Goal: Find specific page/section: Find specific page/section

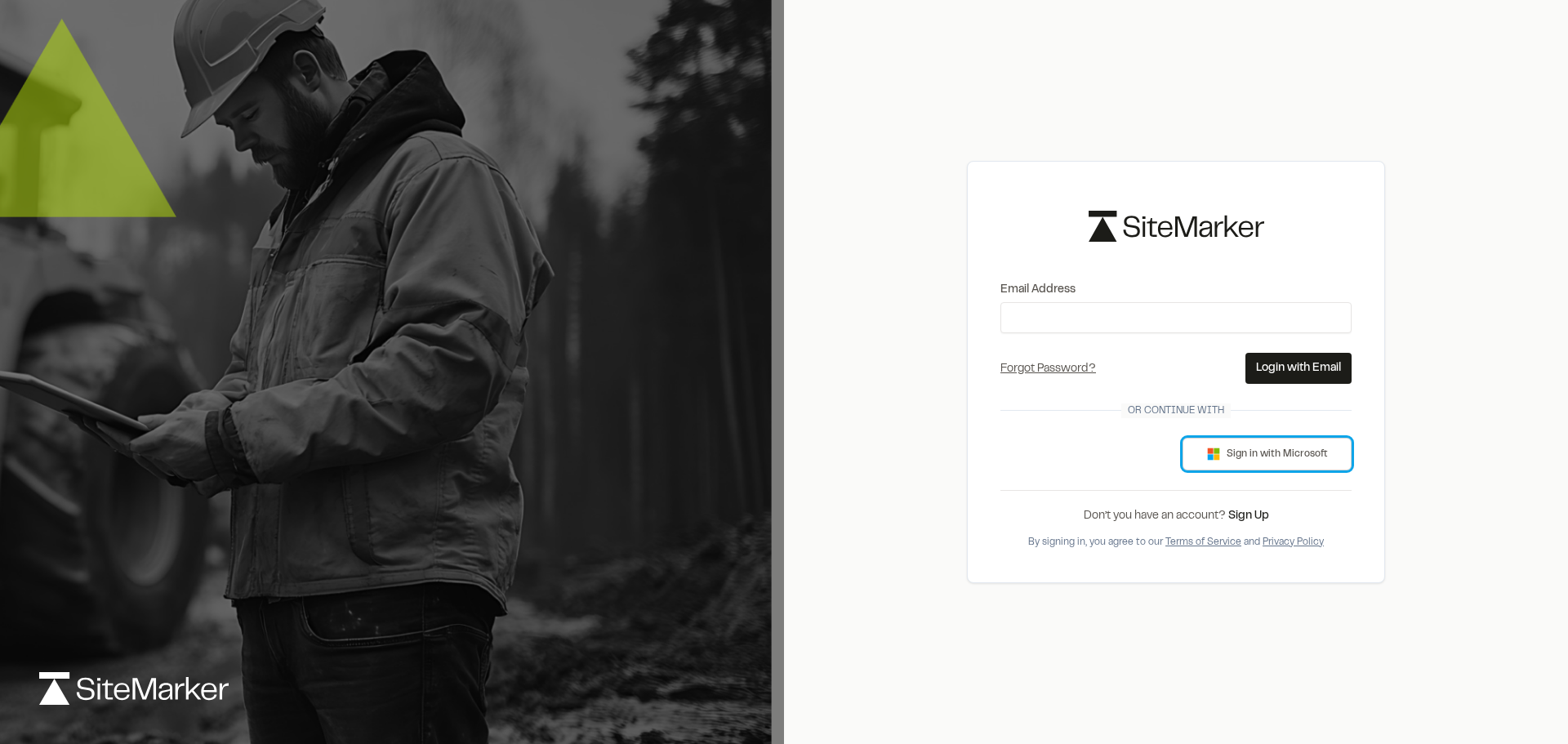
click at [1245, 457] on button "Sign in with Microsoft" at bounding box center [1267, 454] width 169 height 33
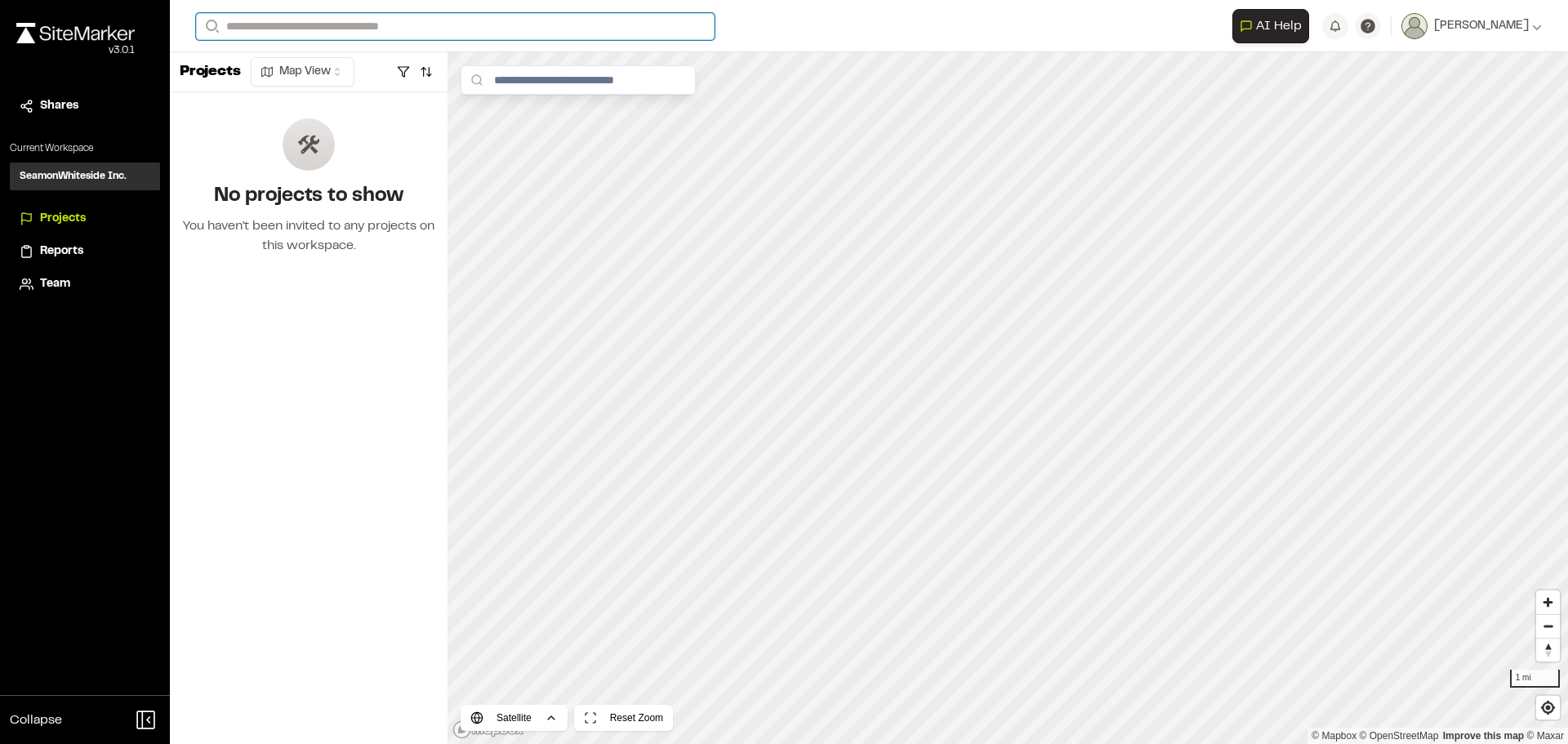
click at [299, 31] on input "Search" at bounding box center [455, 26] width 518 height 27
type input "*********"
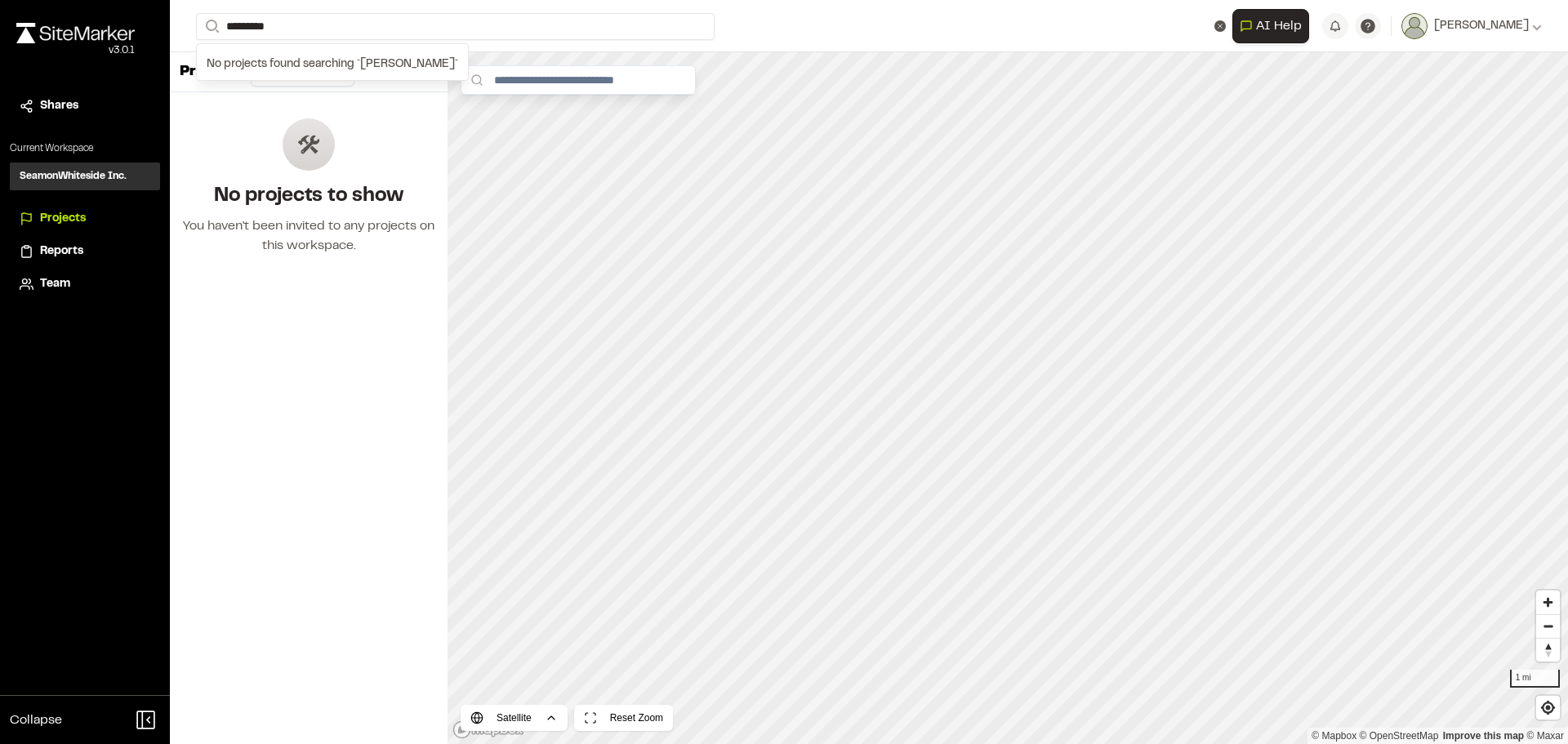
click at [55, 283] on span "Team" at bounding box center [55, 284] width 30 height 18
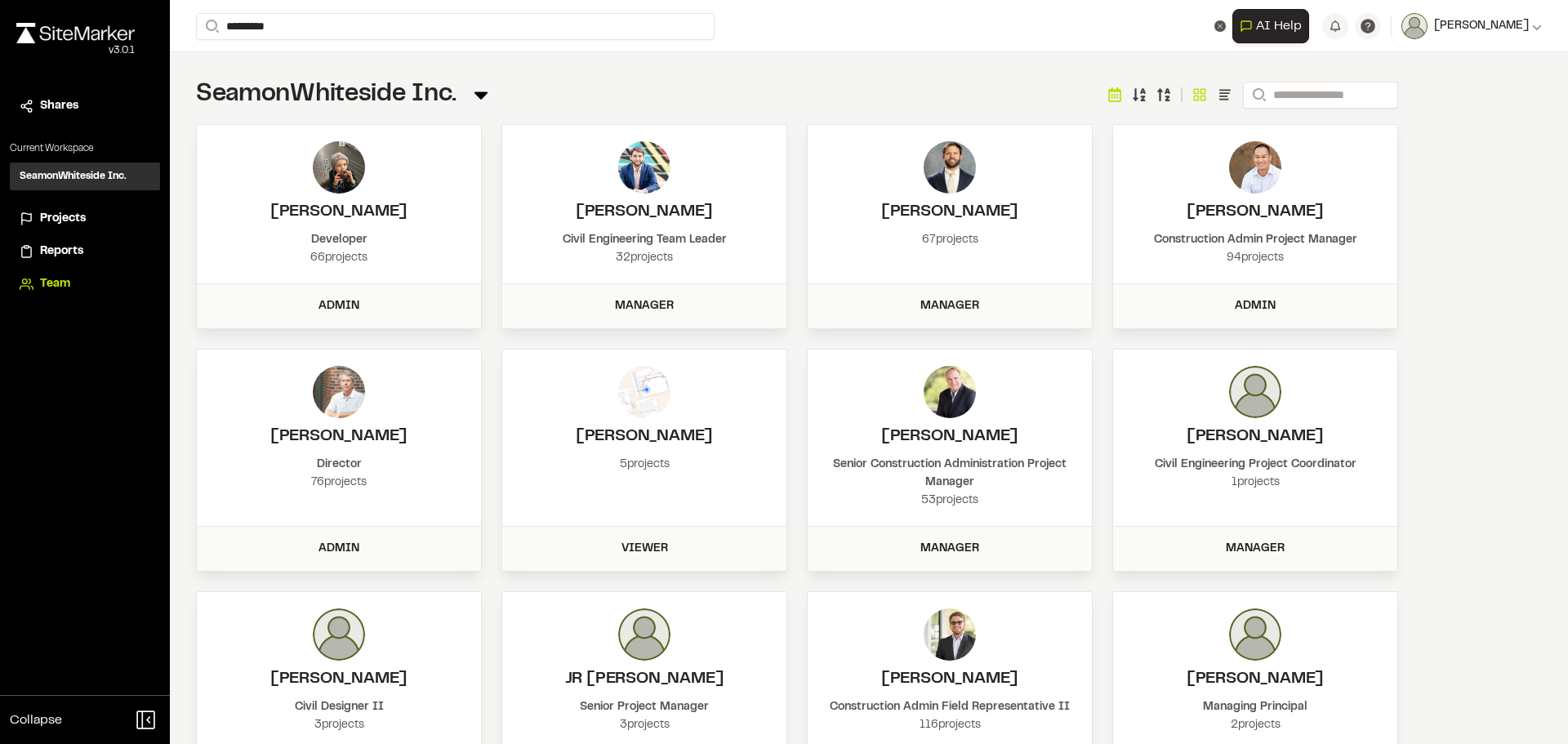
click at [1455, 36] on button "[PERSON_NAME]" at bounding box center [1472, 26] width 141 height 26
click at [1402, 28] on img at bounding box center [1415, 26] width 26 height 26
click at [59, 216] on span "Projects" at bounding box center [63, 219] width 46 height 18
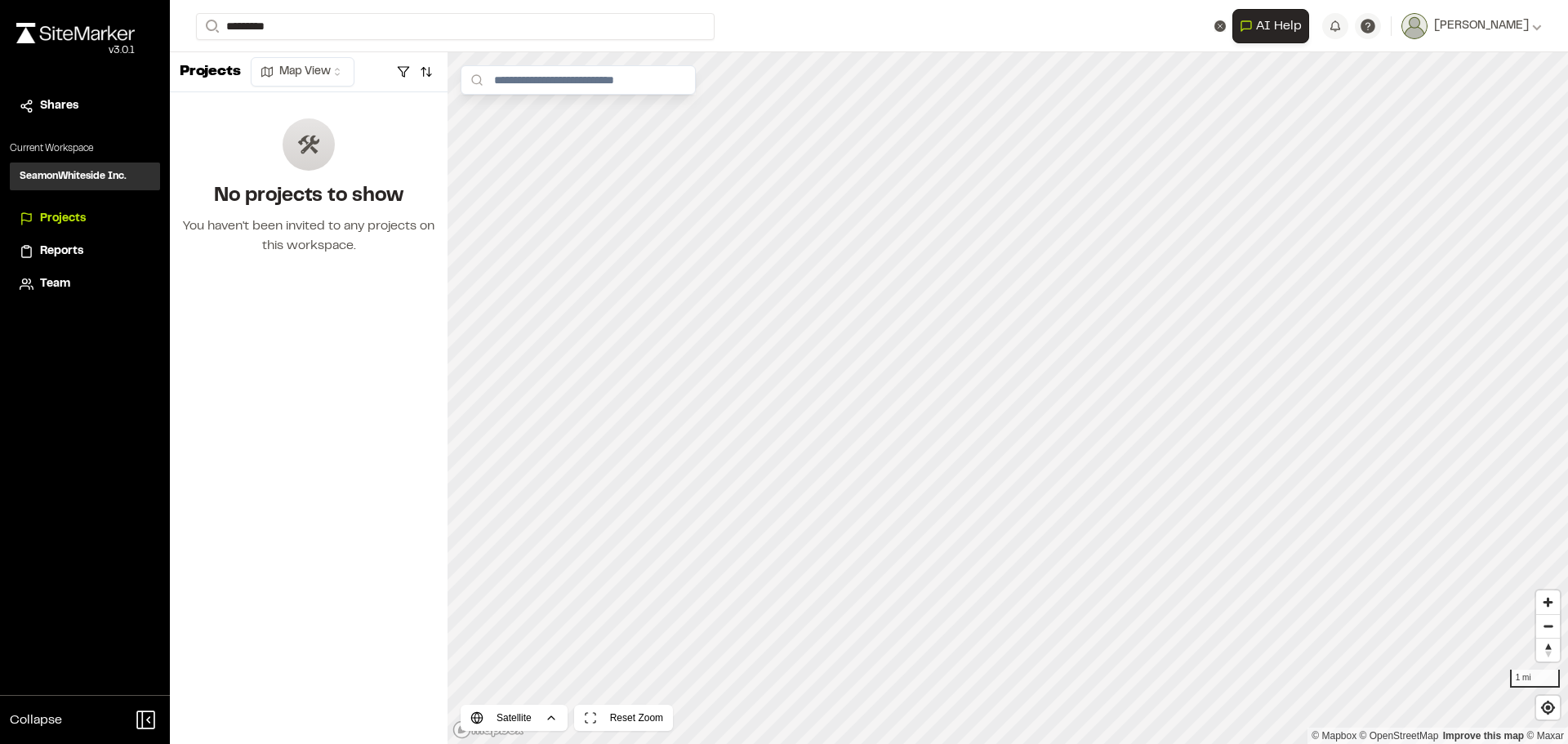
click at [313, 167] on div at bounding box center [309, 144] width 52 height 52
click at [321, 71] on html "**********" at bounding box center [784, 372] width 1568 height 744
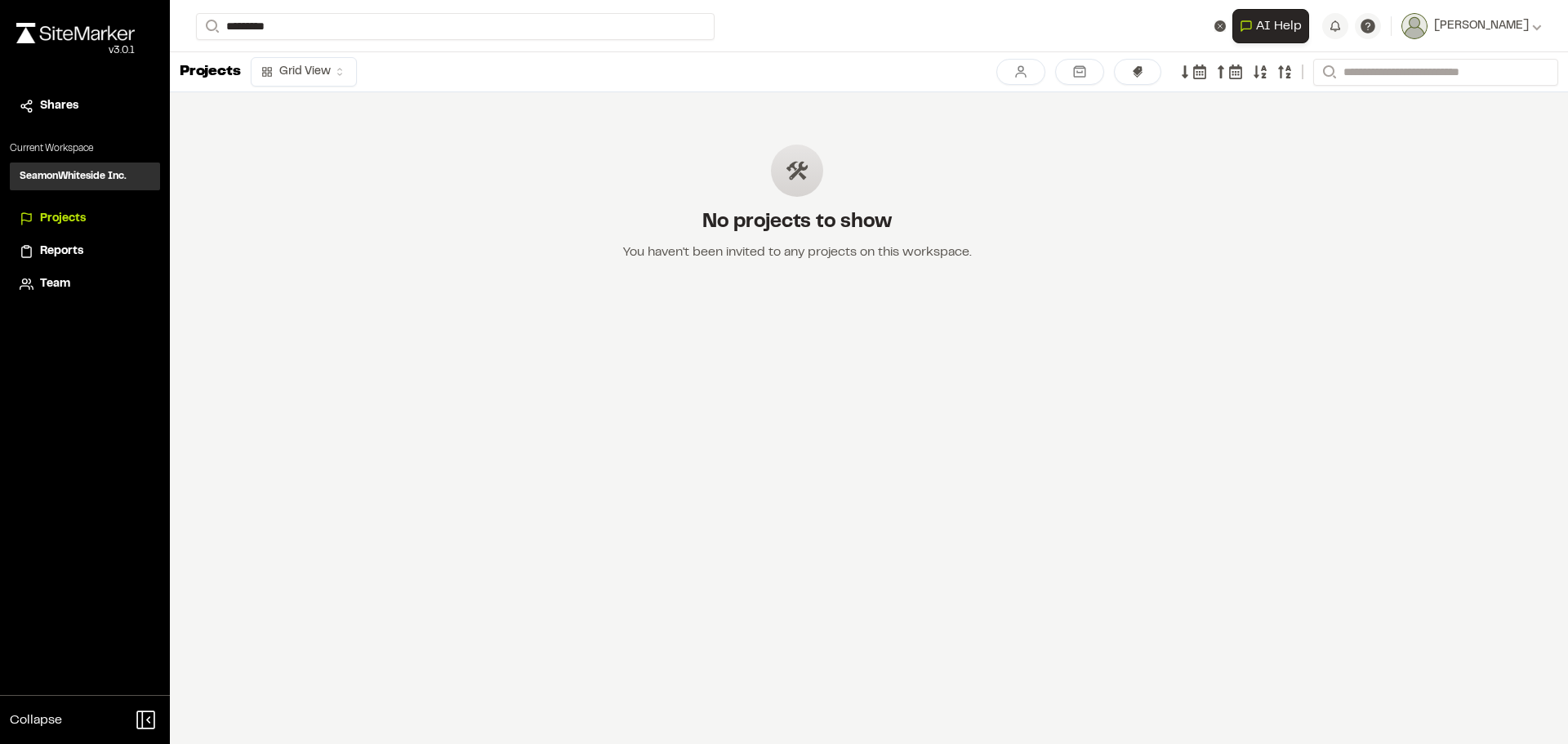
click at [56, 276] on span "Team" at bounding box center [55, 284] width 30 height 18
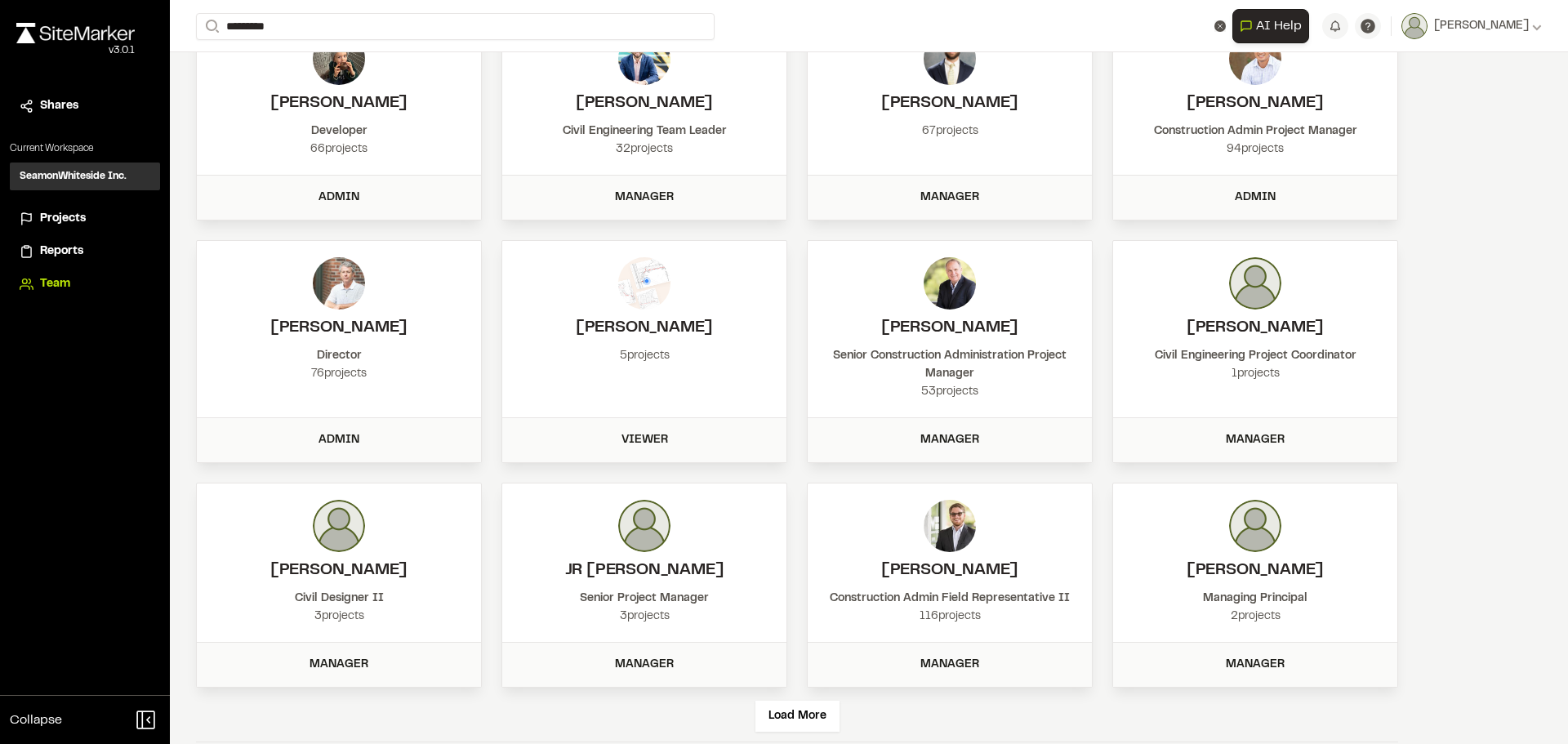
scroll to position [133, 0]
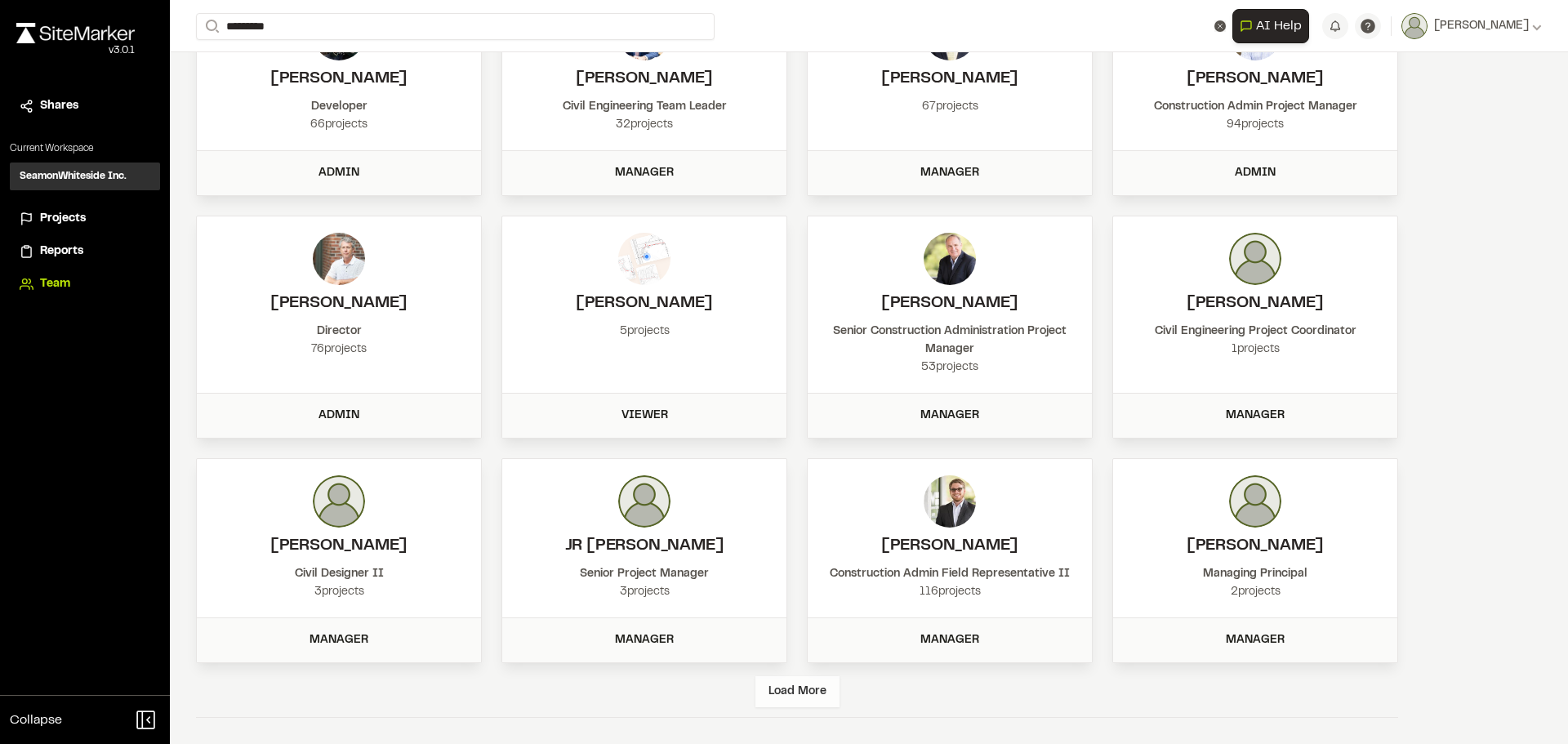
click at [792, 694] on div "Load More" at bounding box center [797, 692] width 84 height 31
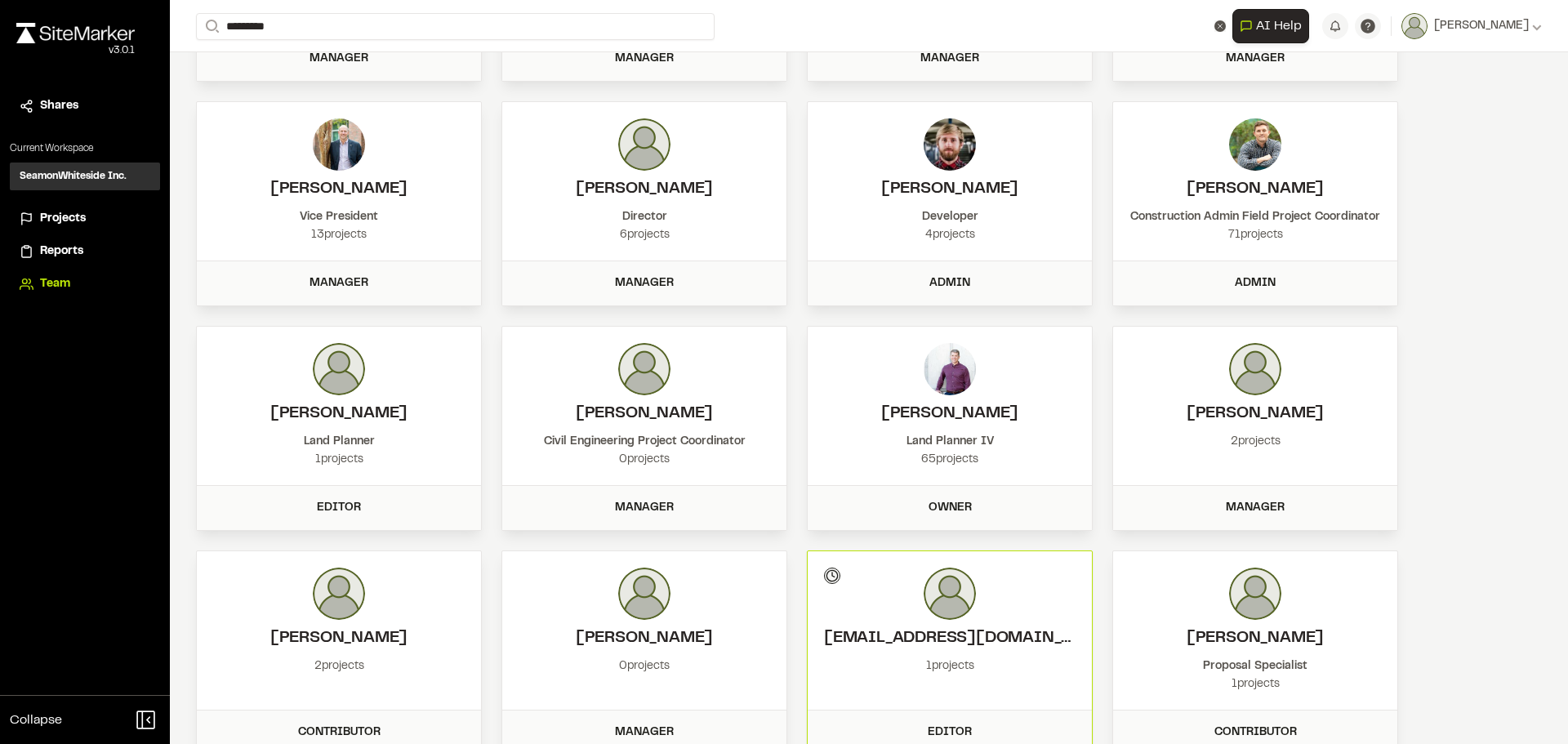
scroll to position [807, 0]
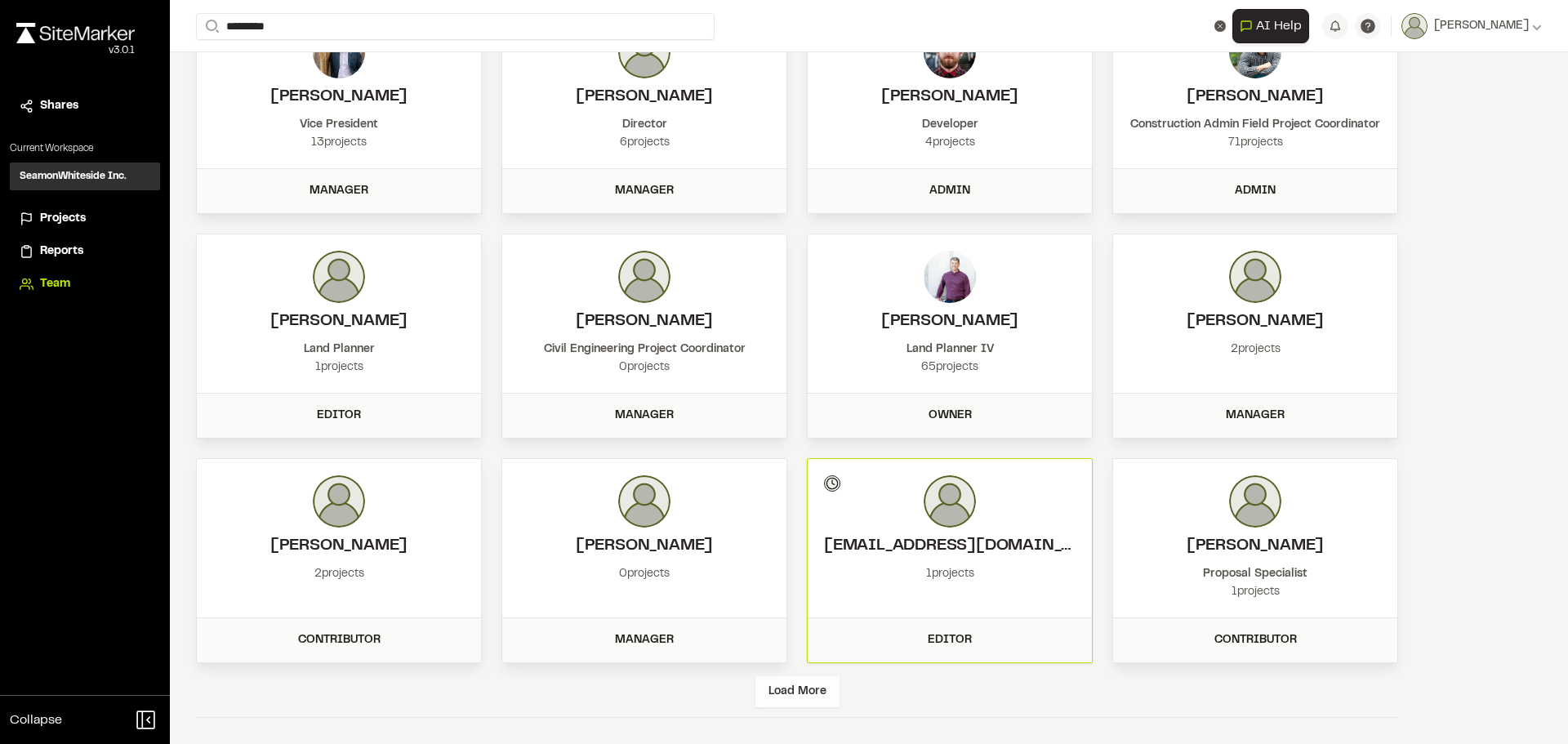
click at [794, 695] on div "Load More" at bounding box center [797, 692] width 84 height 31
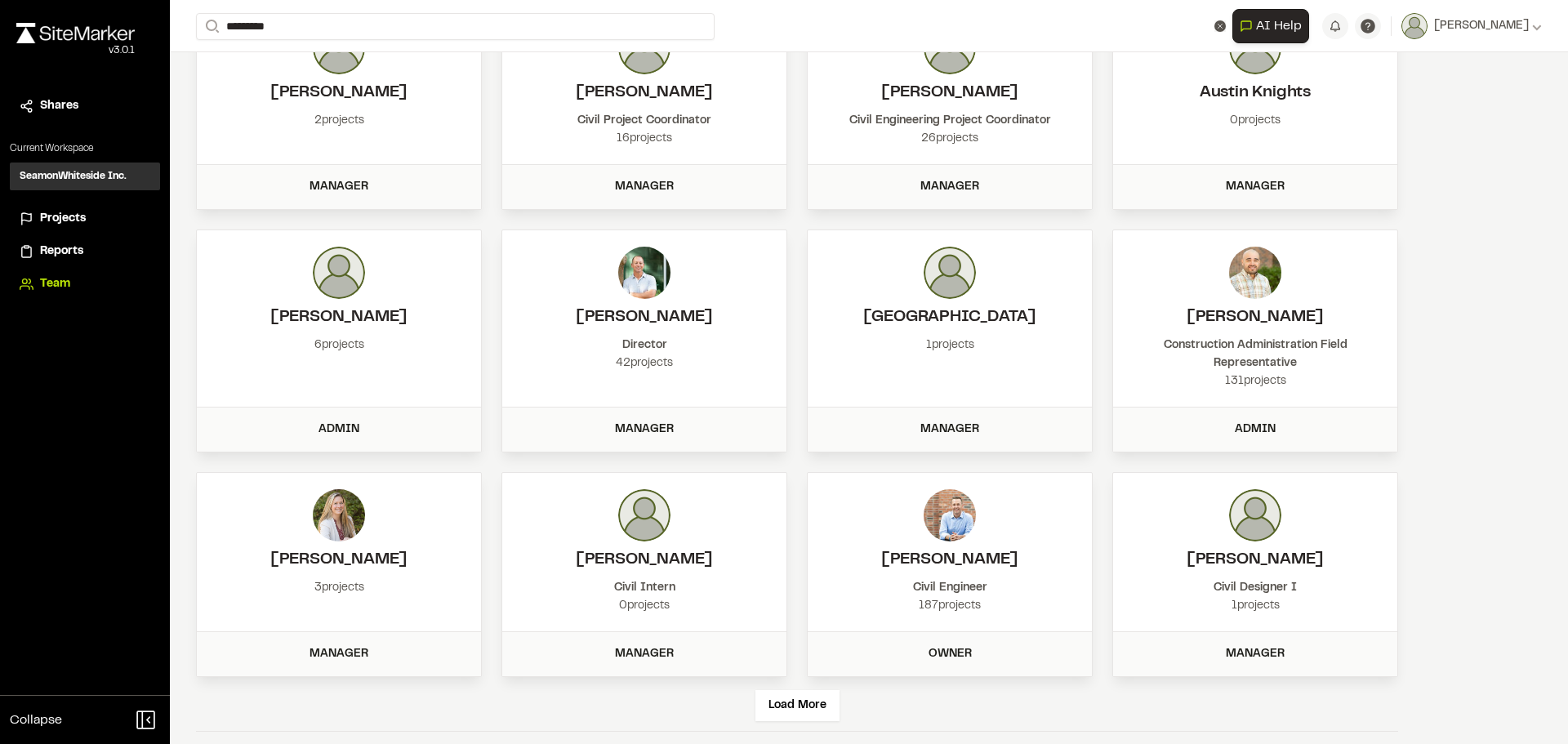
scroll to position [1498, 0]
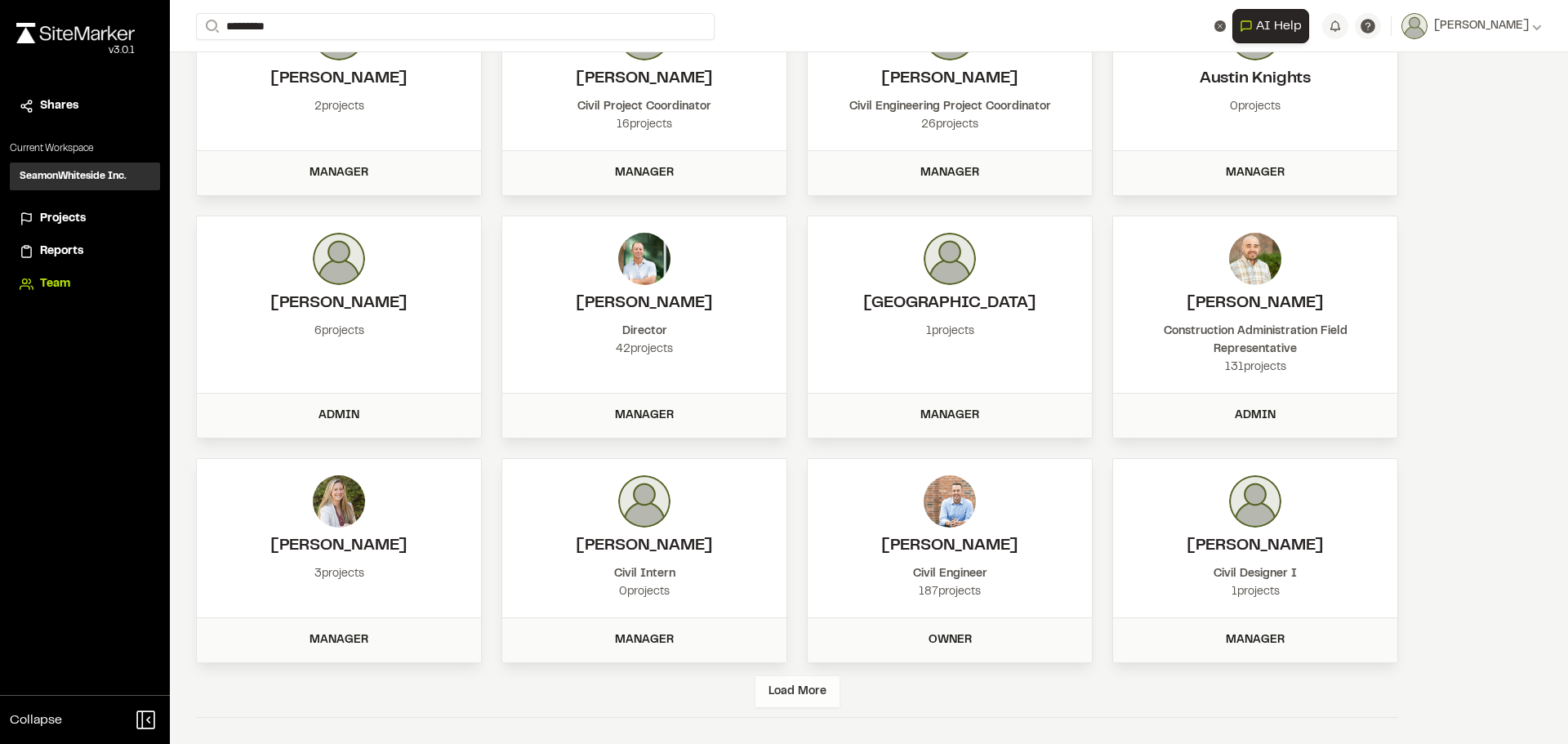
click at [793, 688] on div "Load More" at bounding box center [797, 692] width 84 height 31
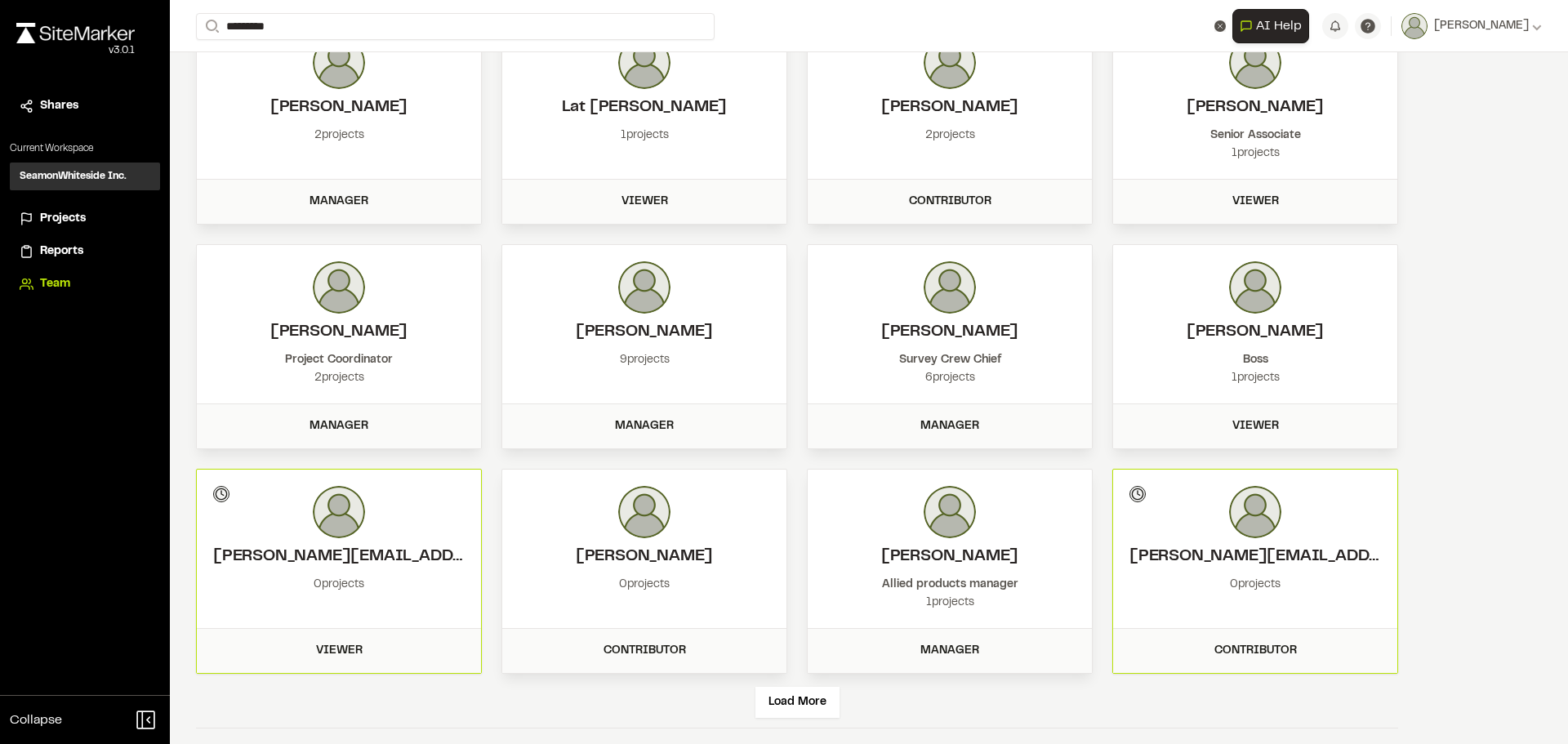
scroll to position [2173, 0]
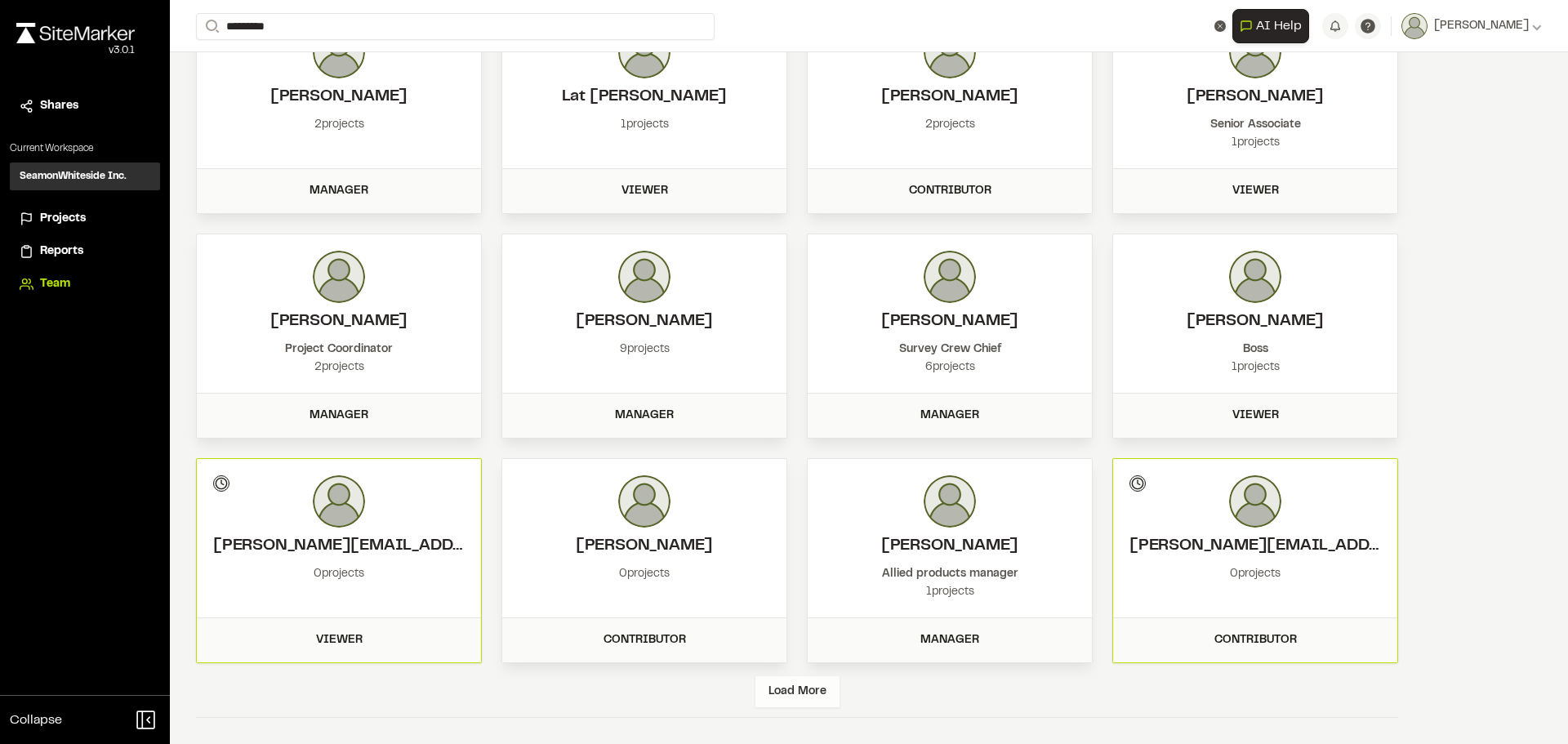
click at [787, 686] on div "Load More" at bounding box center [797, 692] width 84 height 31
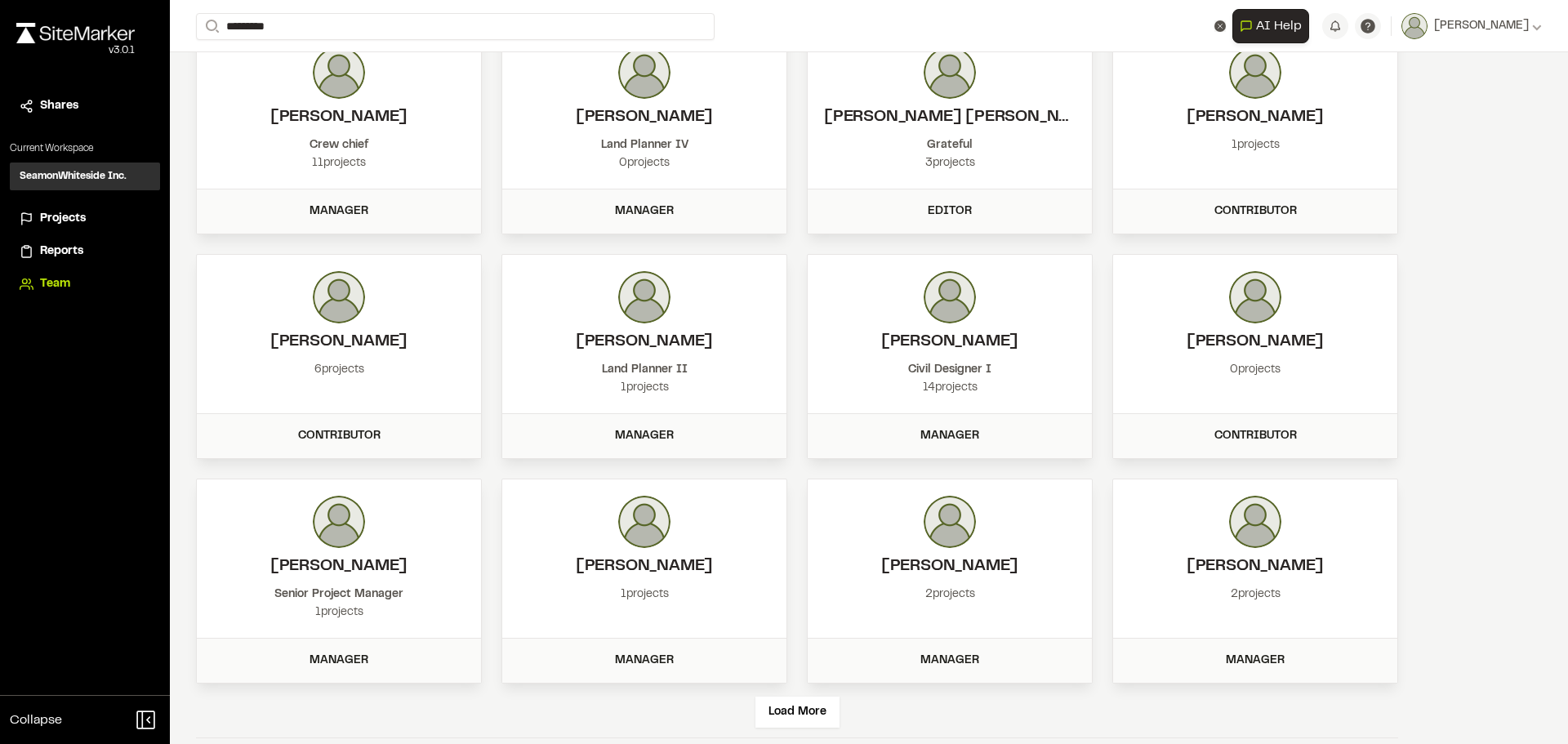
scroll to position [2847, 0]
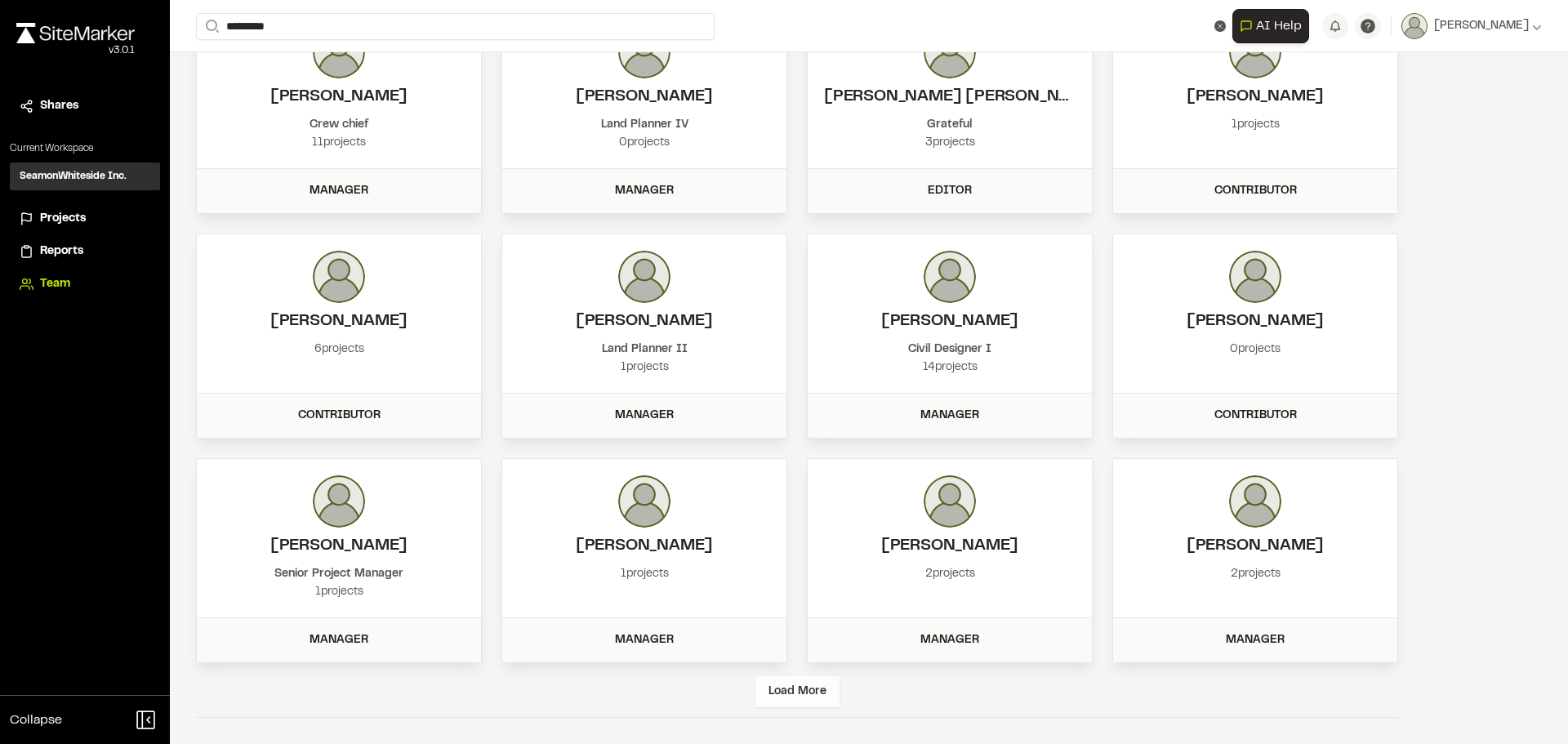
click at [801, 693] on div "Load More" at bounding box center [797, 692] width 84 height 31
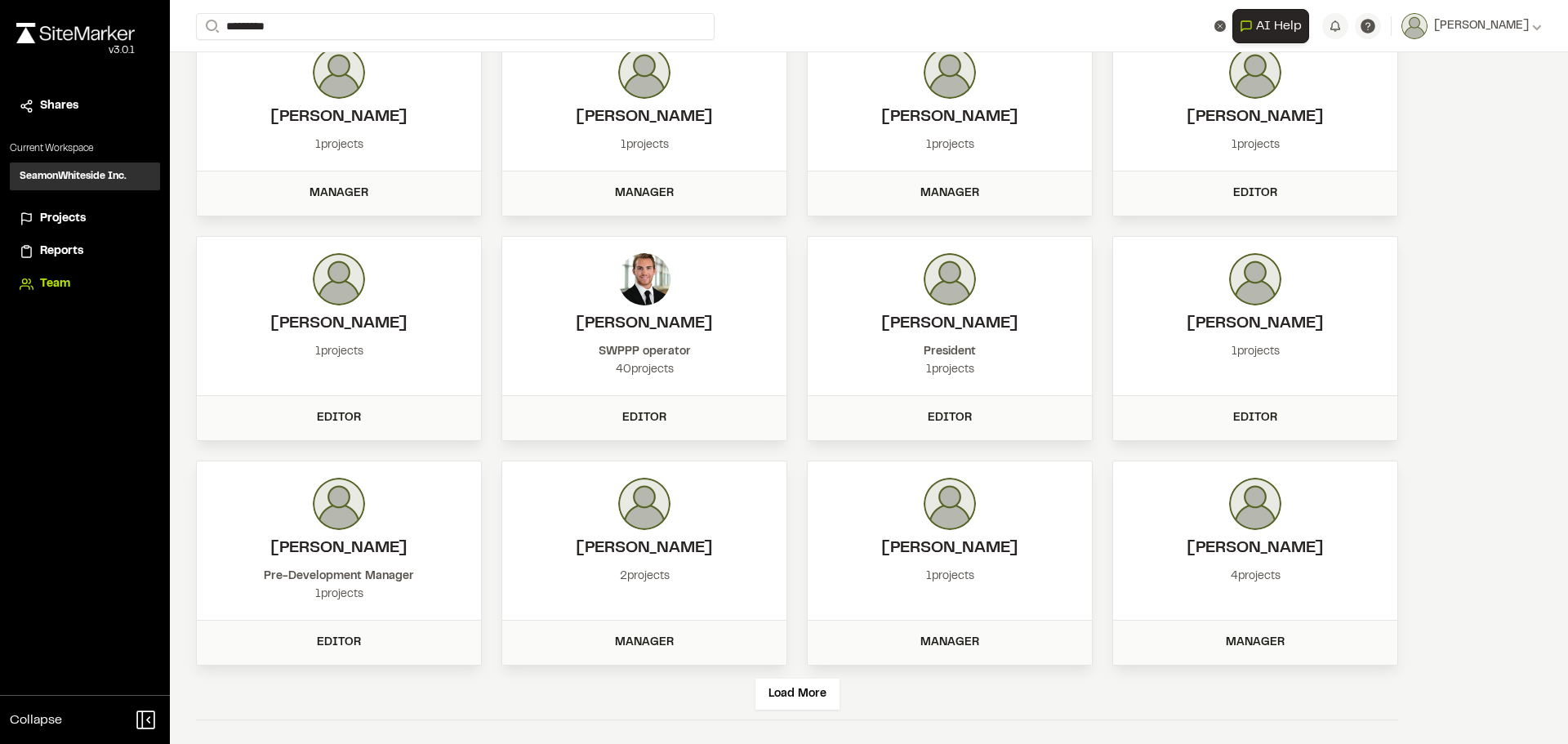
scroll to position [3502, 0]
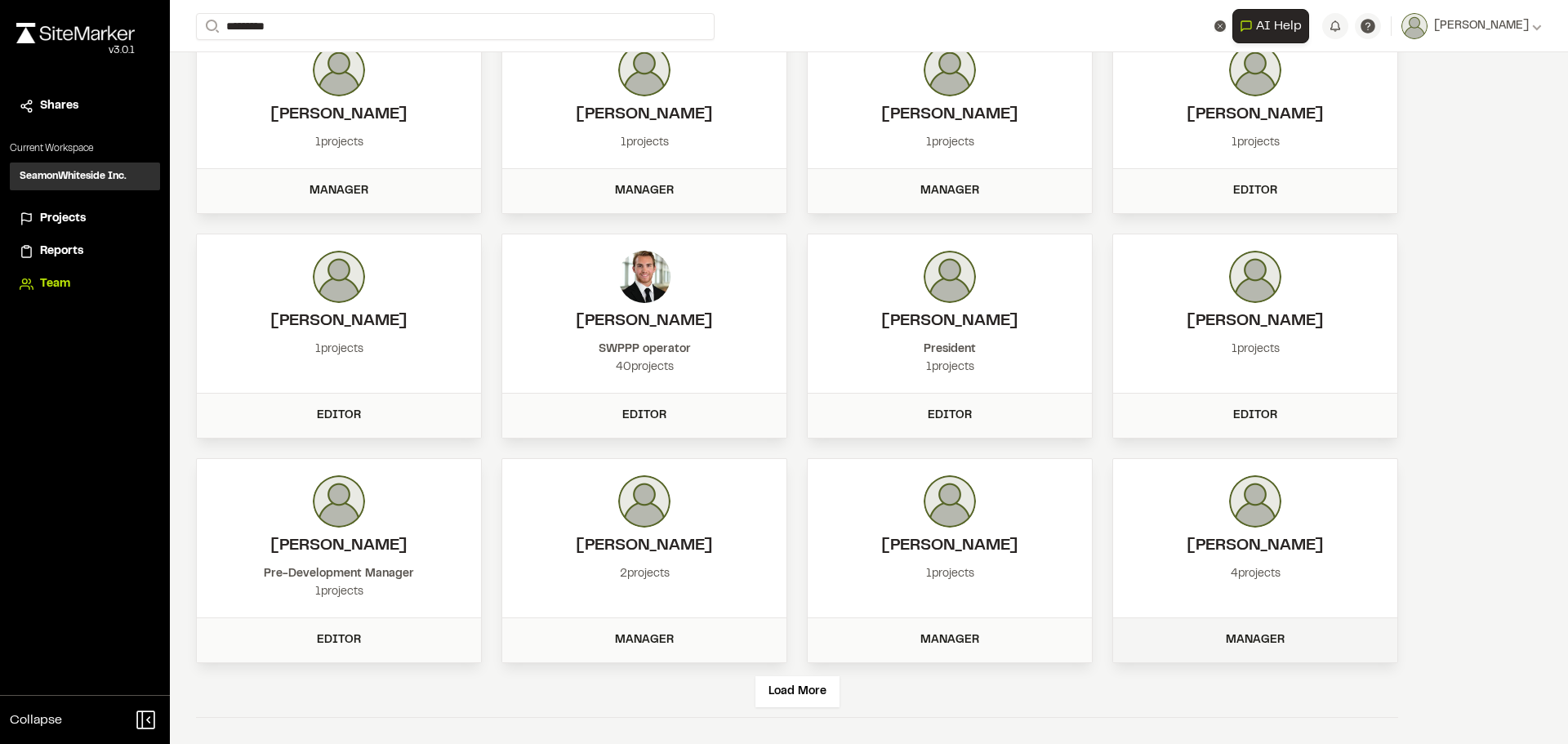
click at [1256, 636] on div "Manager" at bounding box center [1255, 640] width 265 height 18
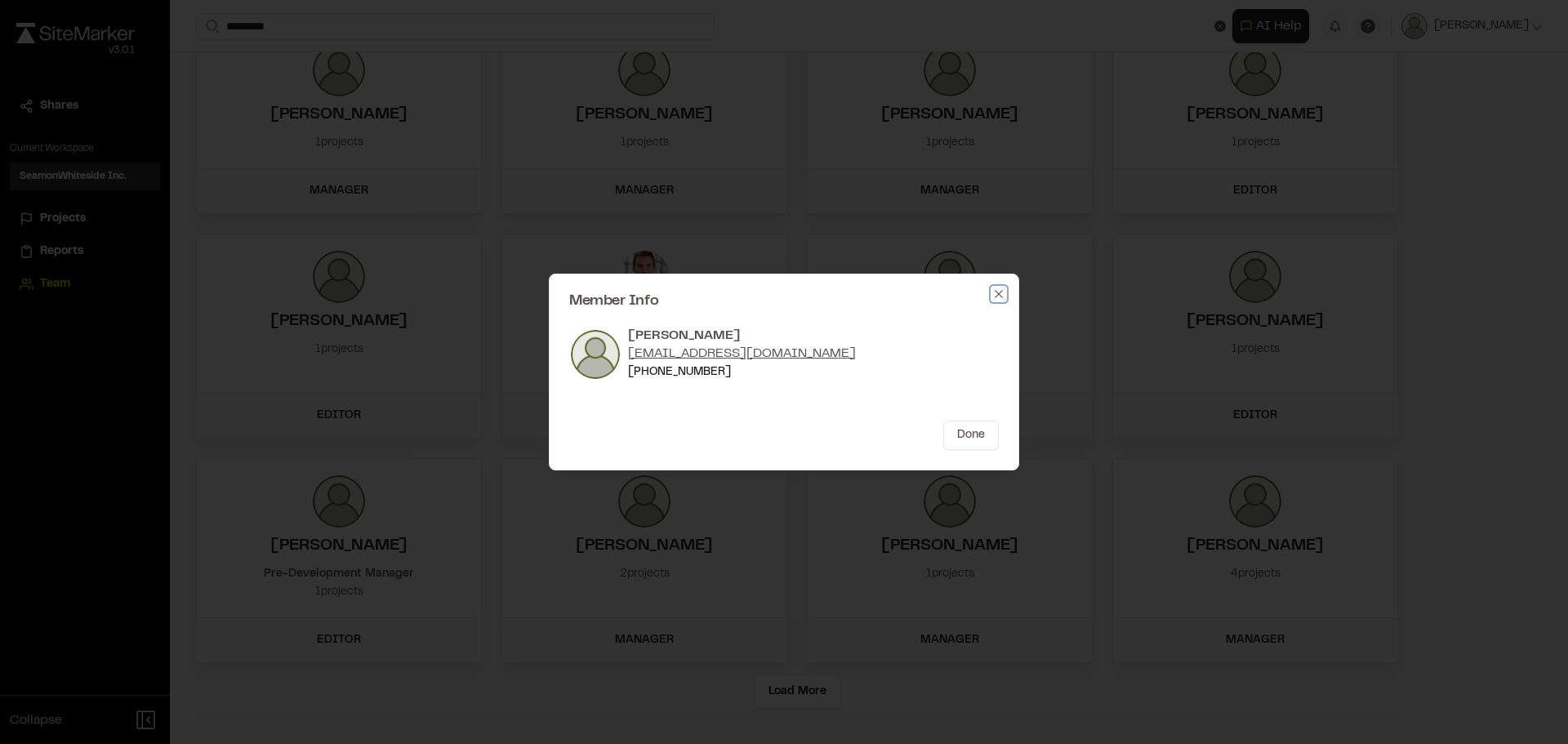
click at [997, 294] on icon "button" at bounding box center [998, 293] width 13 height 13
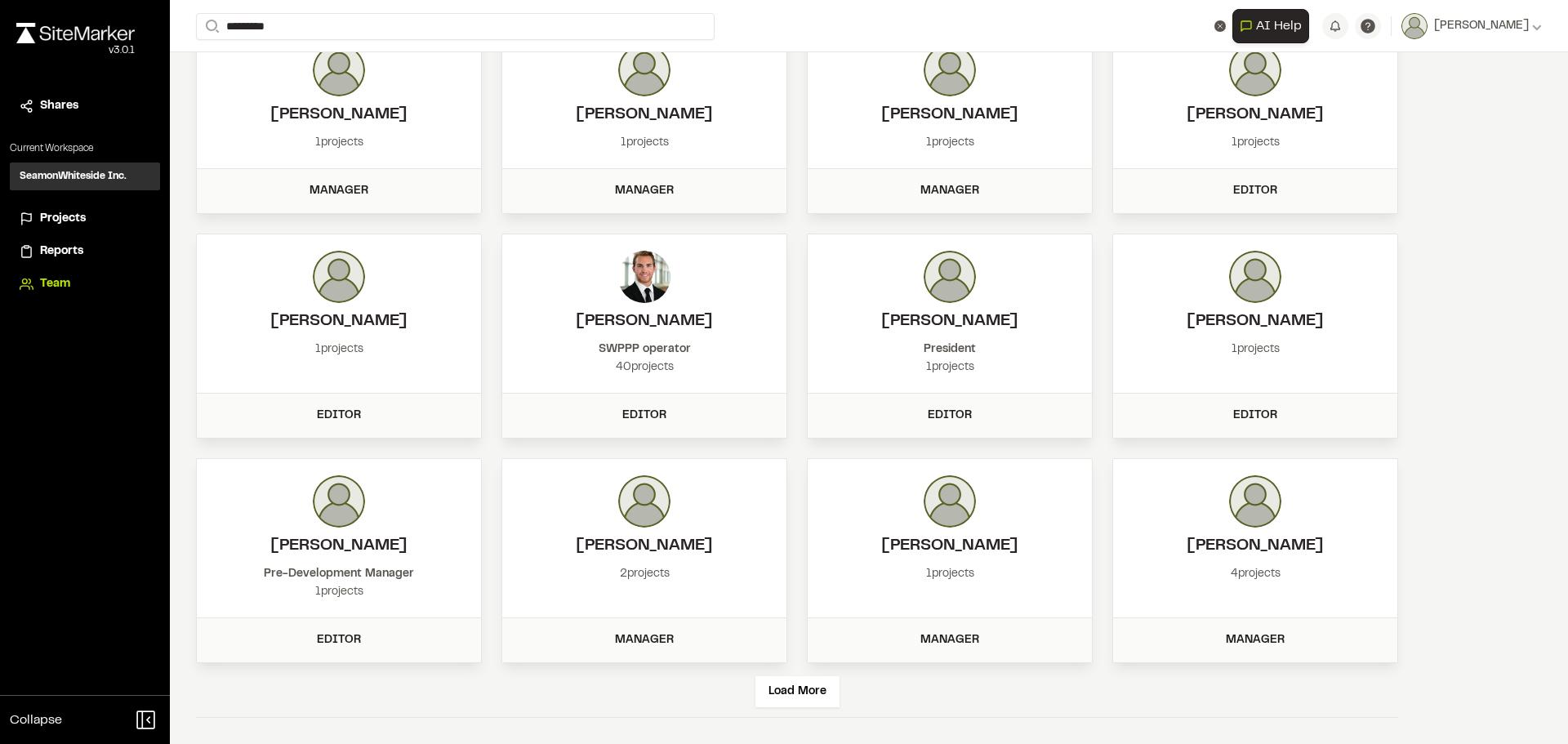
click at [1269, 513] on img at bounding box center [1255, 502] width 52 height 52
click at [1247, 574] on div "4 projects" at bounding box center [1255, 574] width 252 height 18
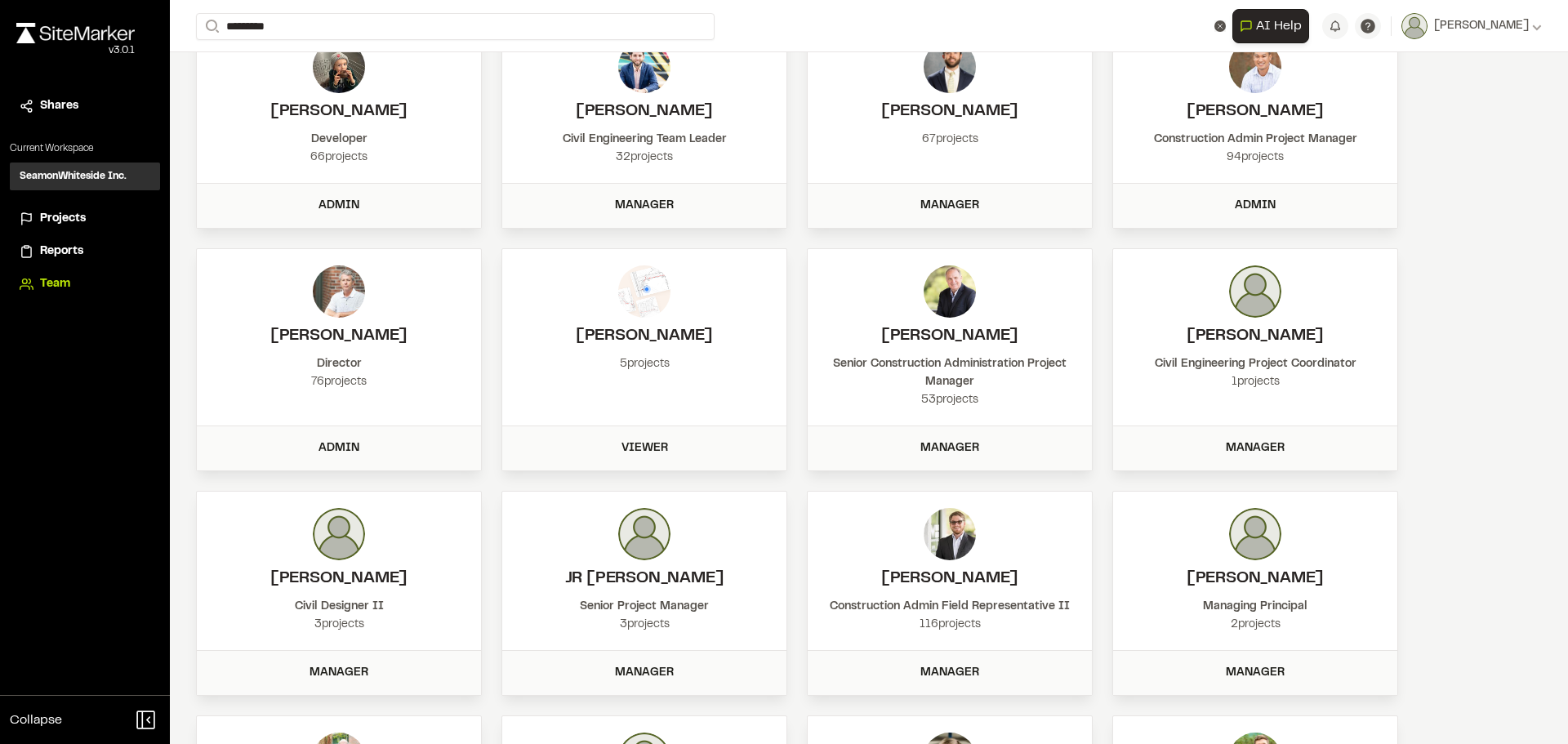
scroll to position [0, 0]
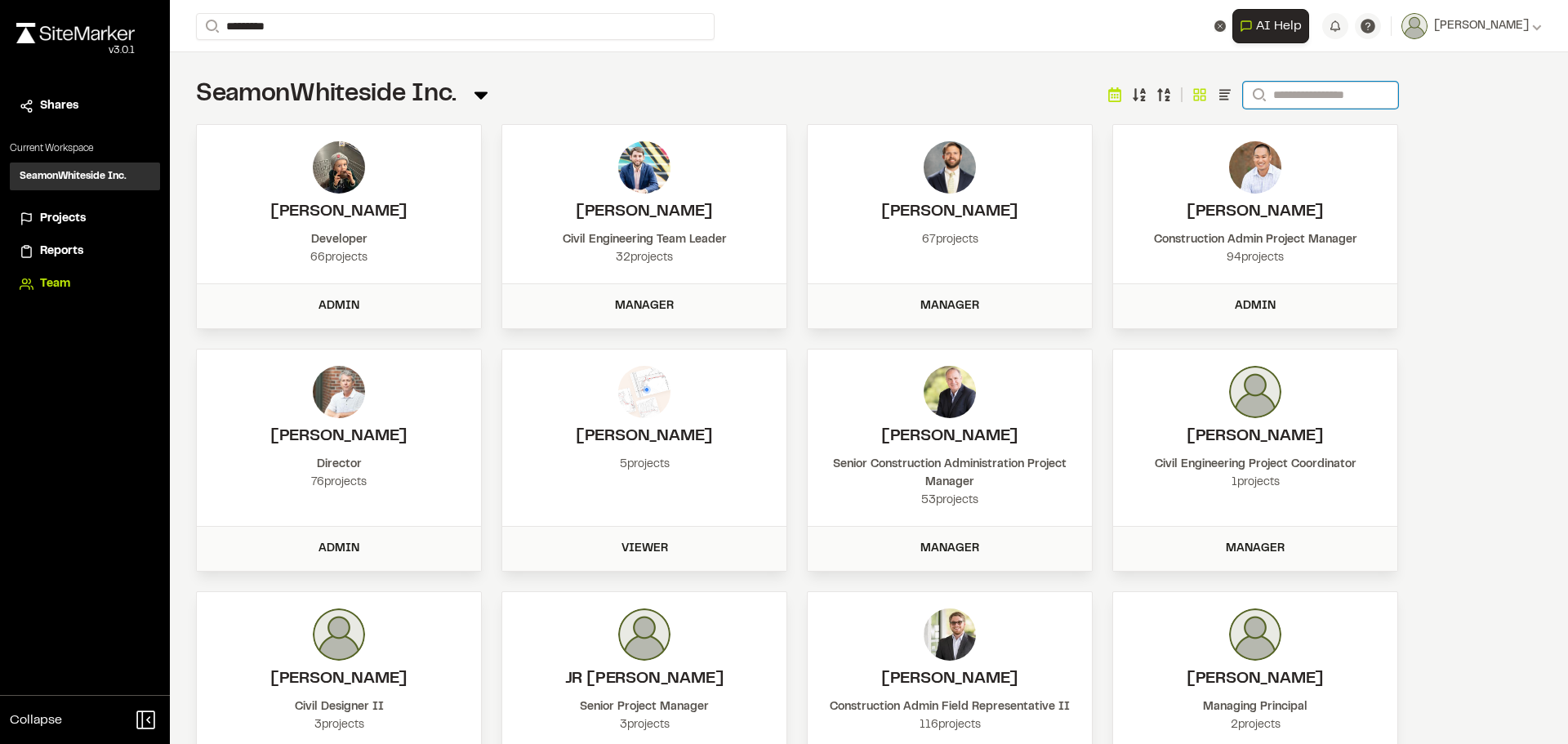
click at [1301, 101] on input "Search" at bounding box center [1321, 95] width 155 height 27
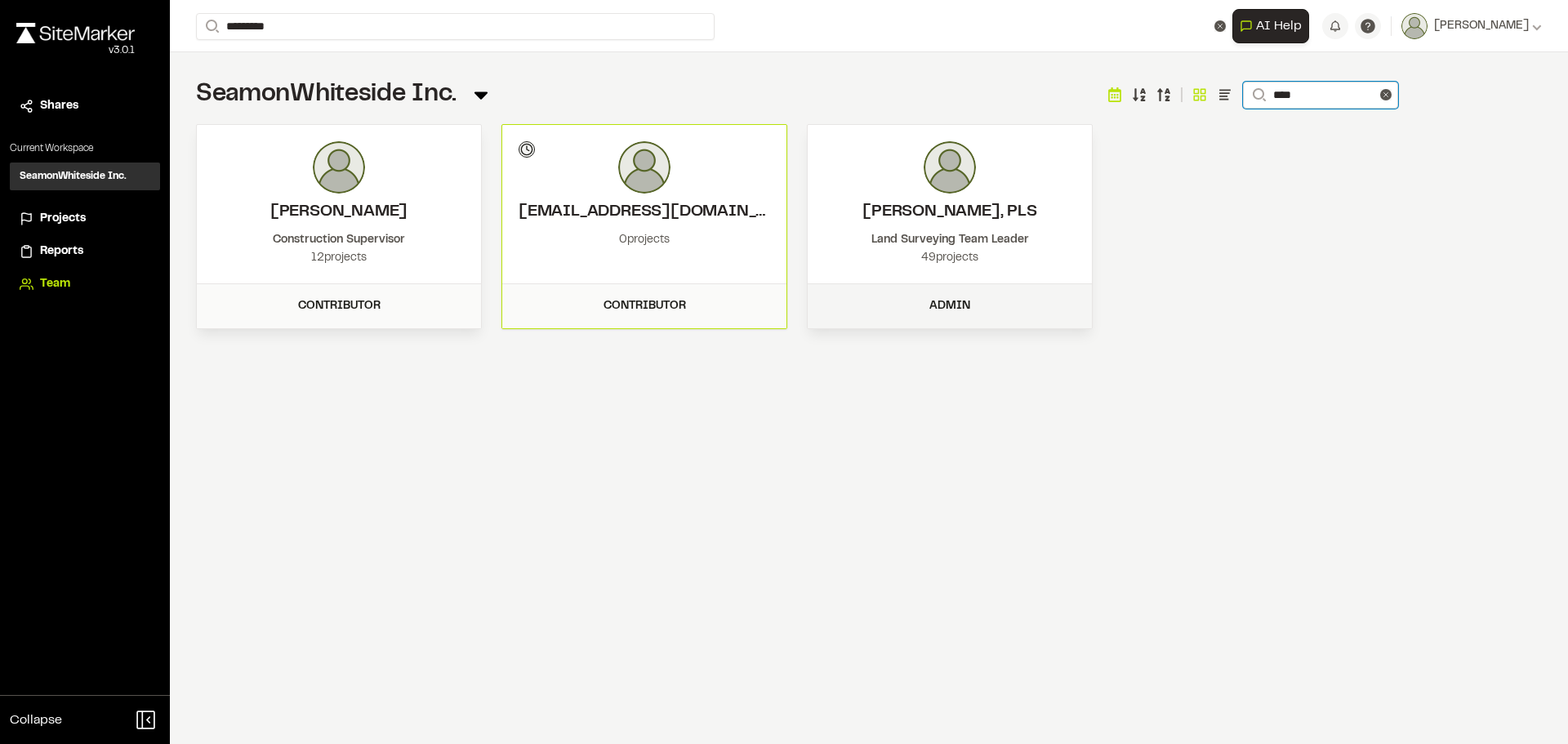
type input "****"
click at [944, 312] on div "Admin" at bounding box center [950, 306] width 265 height 18
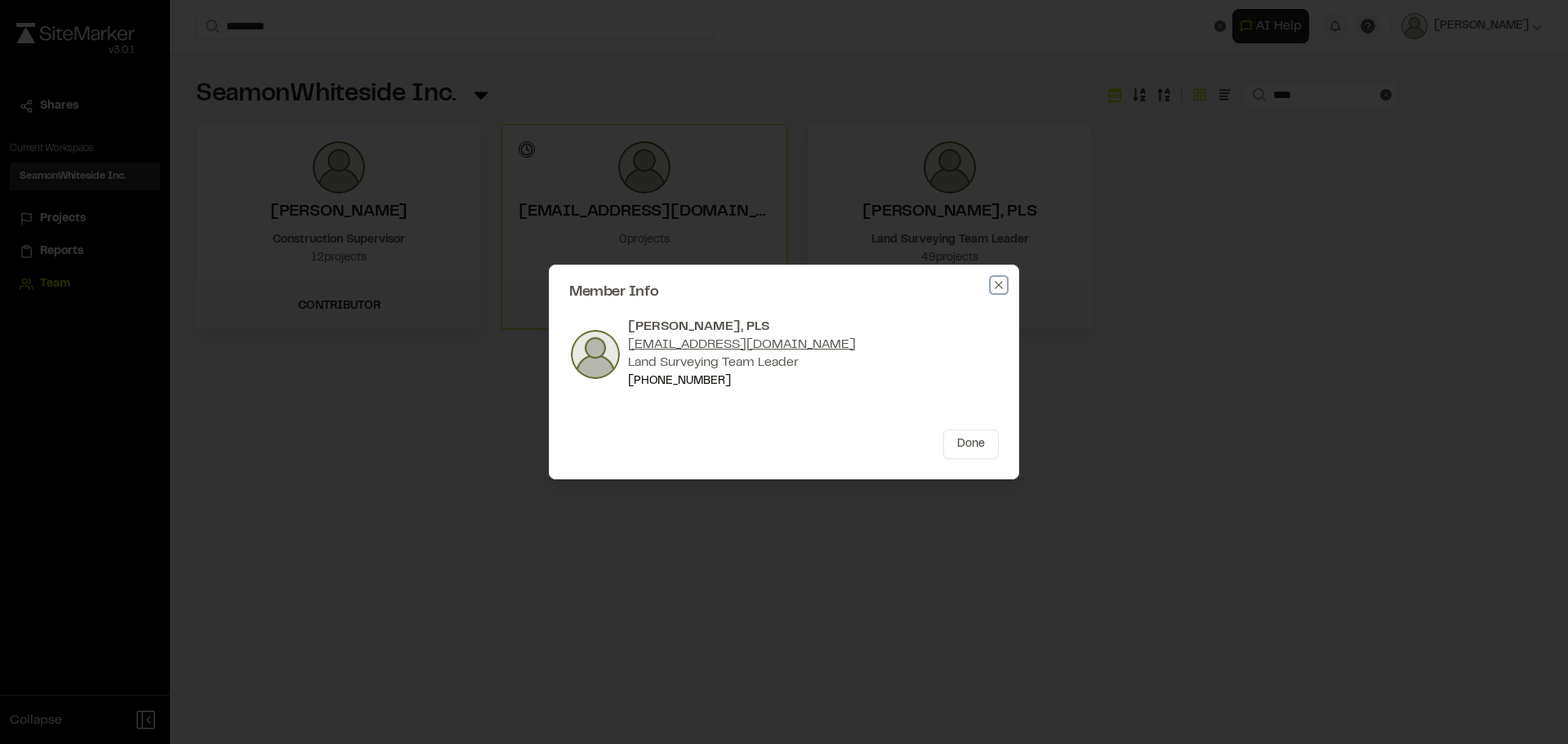
click at [1002, 283] on icon "button" at bounding box center [998, 285] width 13 height 13
